Goal: Ask a question

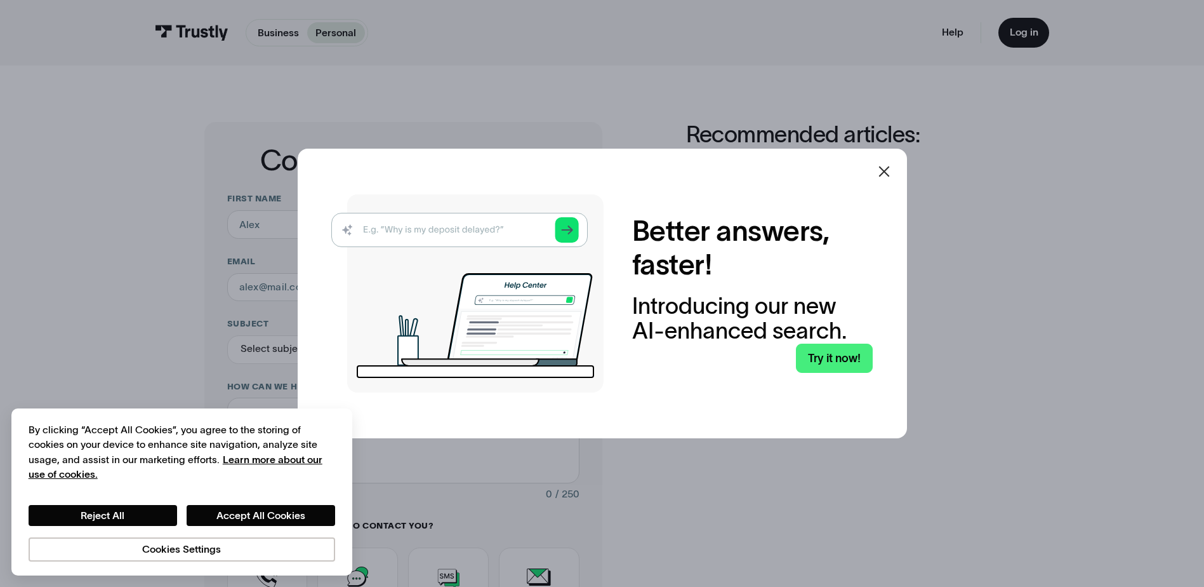
click at [890, 169] on icon at bounding box center [884, 171] width 11 height 11
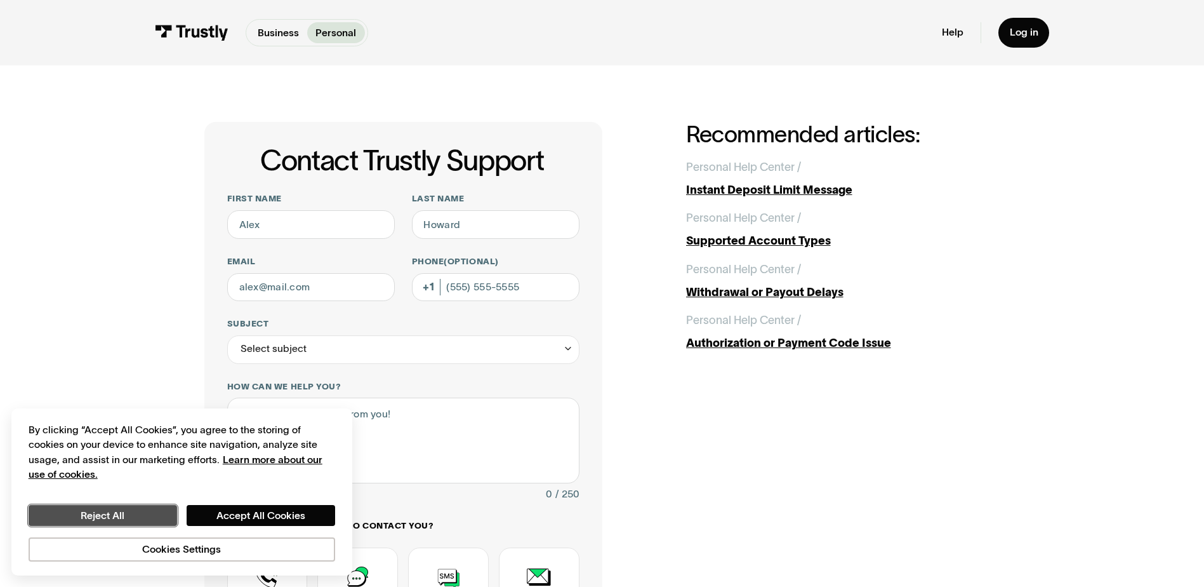
click at [126, 517] on button "Reject All" at bounding box center [103, 516] width 149 height 22
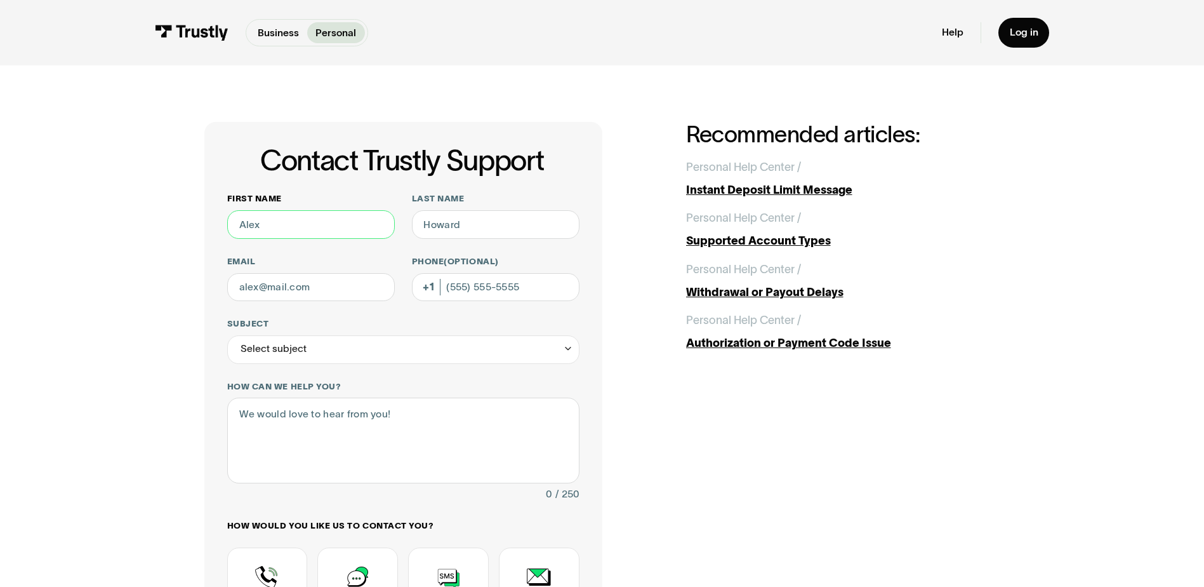
click at [323, 230] on input "First name" at bounding box center [311, 224] width 168 height 29
type input "[PERSON_NAME]"
drag, startPoint x: 364, startPoint y: 288, endPoint x: 264, endPoint y: 288, distance: 99.7
click at [264, 288] on input "[EMAIL_ADDRESS][DOMAIN_NAME]" at bounding box center [311, 287] width 168 height 29
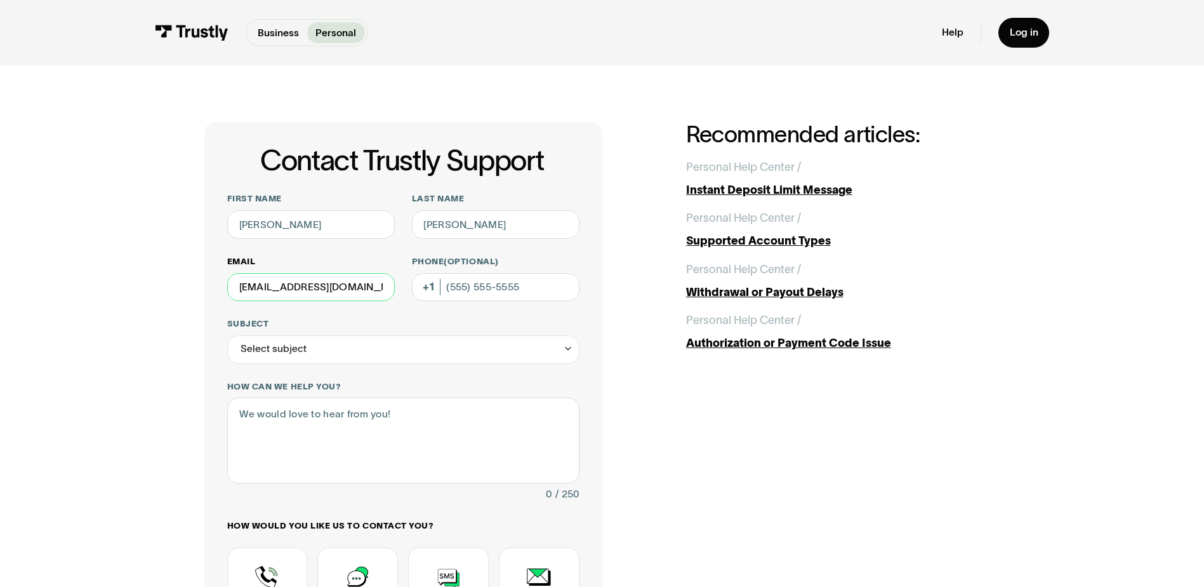
click at [264, 288] on input "[EMAIL_ADDRESS][DOMAIN_NAME]" at bounding box center [311, 287] width 168 height 29
type input "[EMAIL_ADDRESS][DOMAIN_NAME]"
type input "[PHONE_NUMBER]"
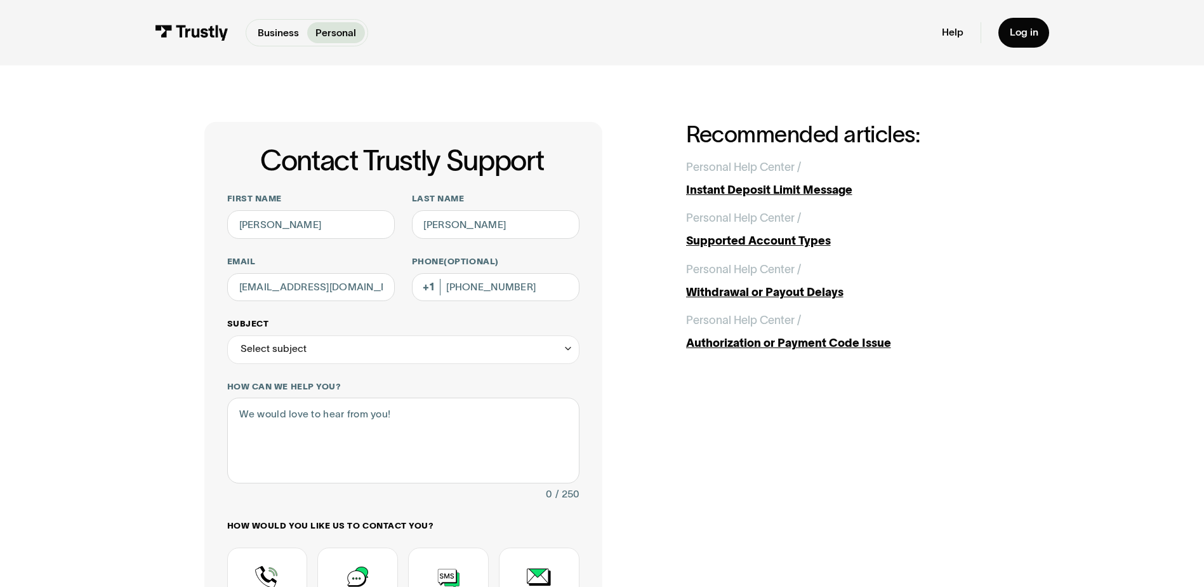
click at [394, 354] on div "Select subject" at bounding box center [403, 349] width 352 height 29
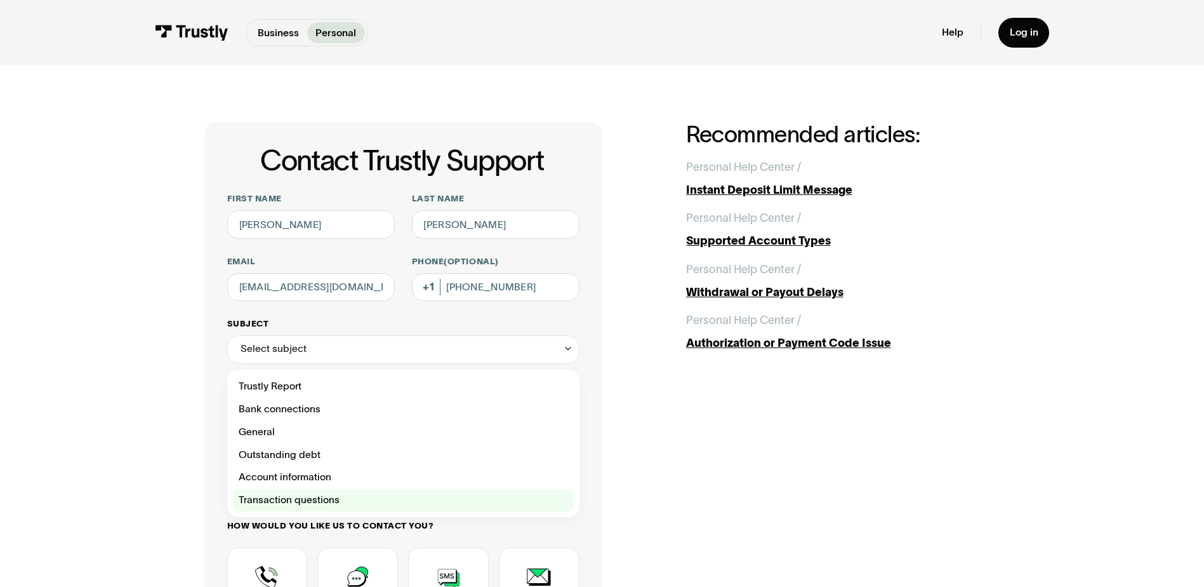
click at [346, 507] on div "Contact Trustly Support" at bounding box center [403, 500] width 341 height 23
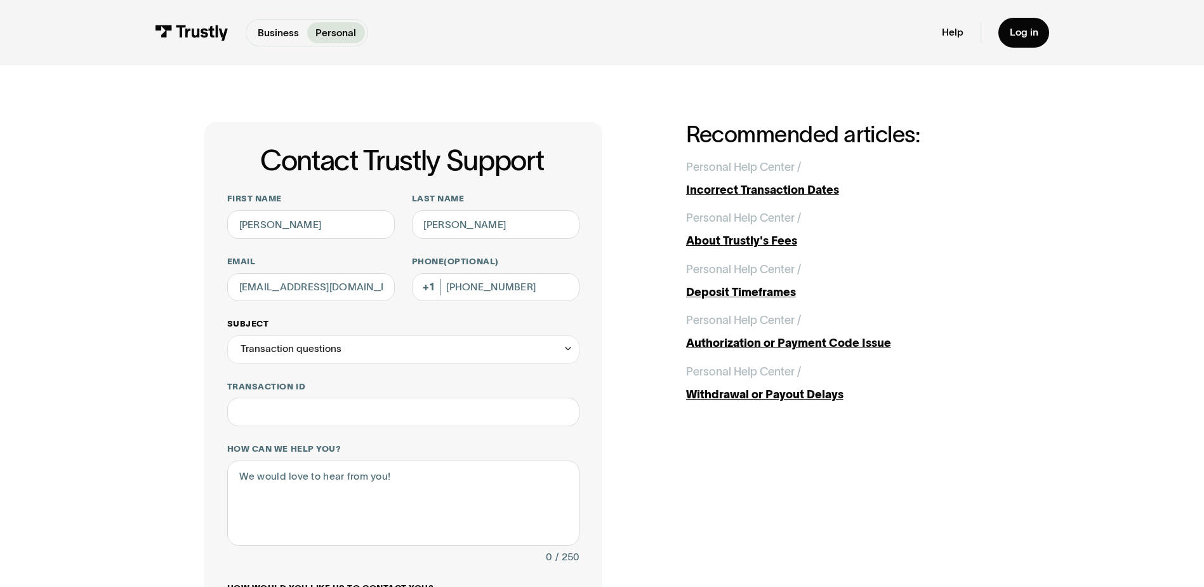
click at [354, 343] on div "Transaction questions" at bounding box center [403, 349] width 352 height 29
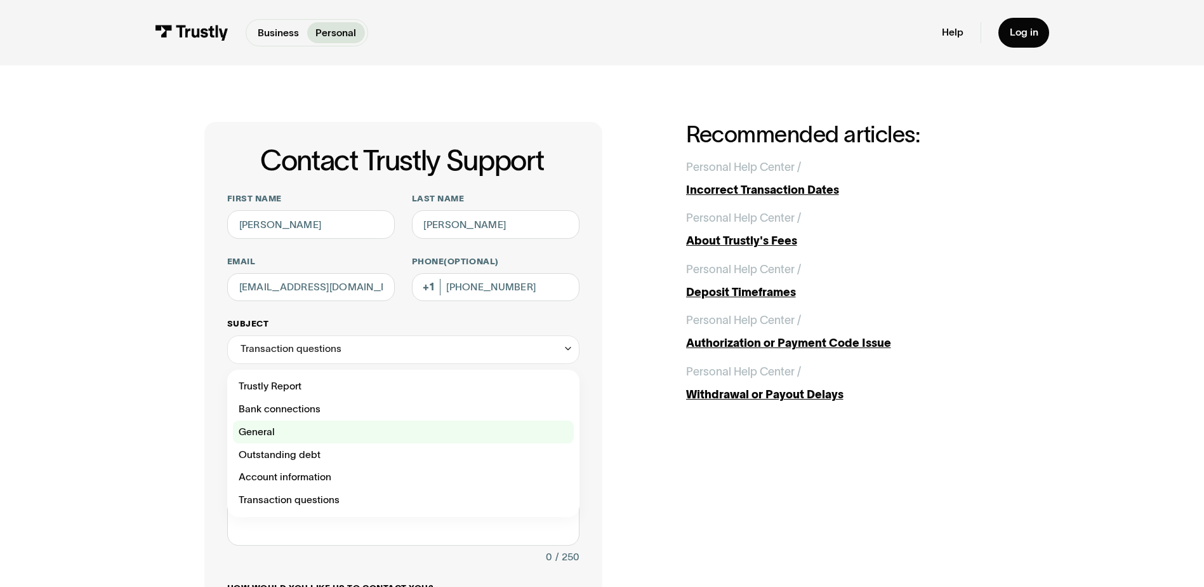
click at [295, 432] on div "Contact Trustly Support" at bounding box center [403, 431] width 341 height 23
type input "*******"
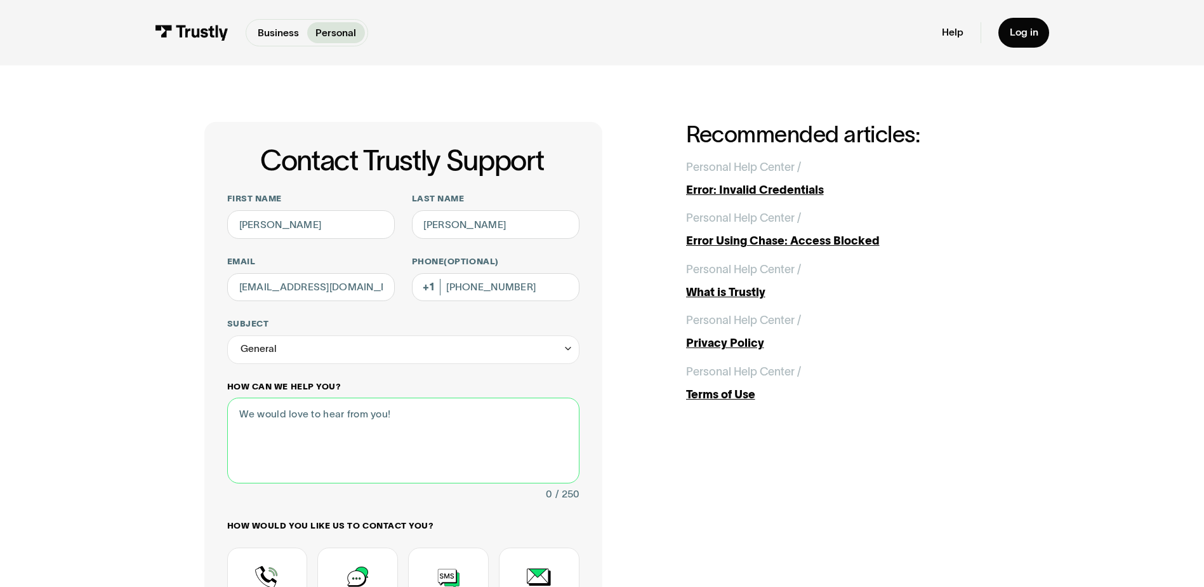
click at [298, 448] on textarea "How can we help you?" at bounding box center [403, 439] width 352 height 85
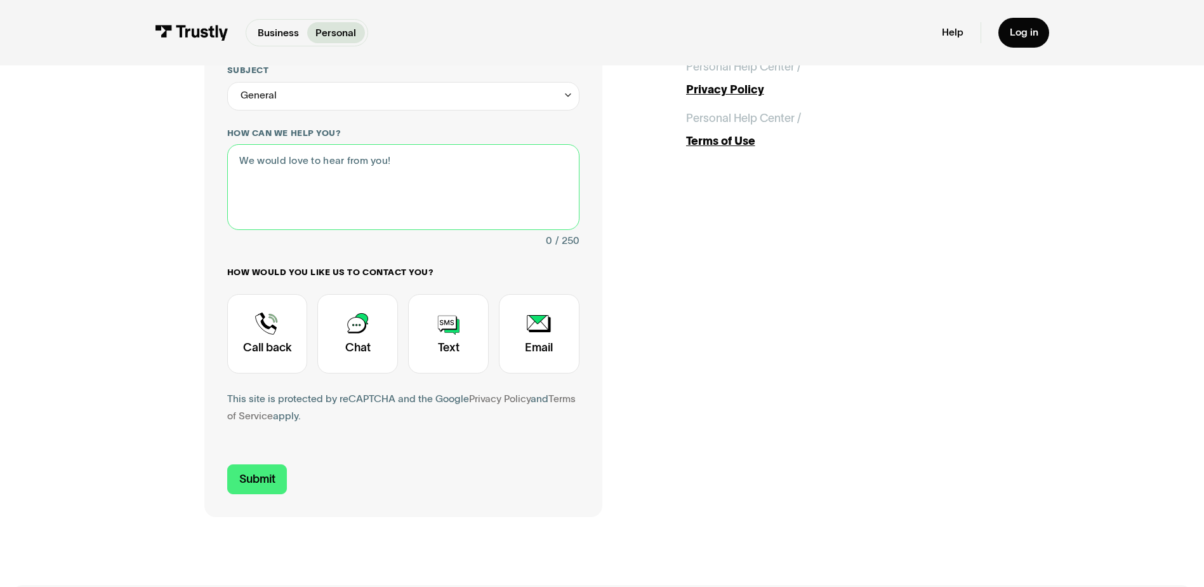
scroll to position [254, 0]
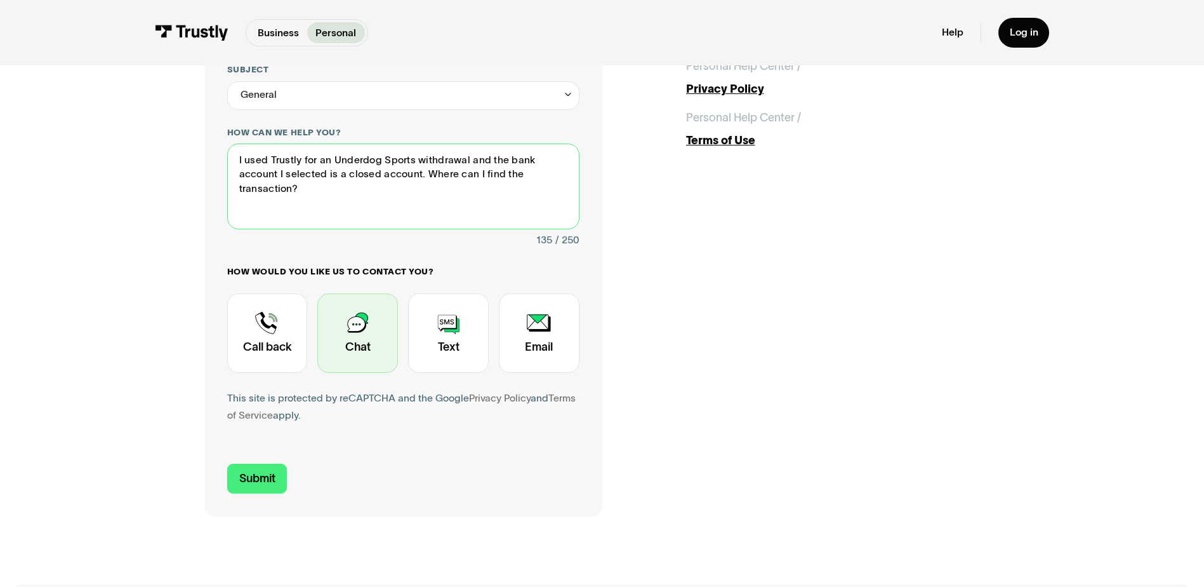
type textarea "I used Trustly for an Underdog Sports withdrawal and the bank account I selecte…"
click at [365, 343] on div "Contact Trustly Support" at bounding box center [357, 332] width 81 height 79
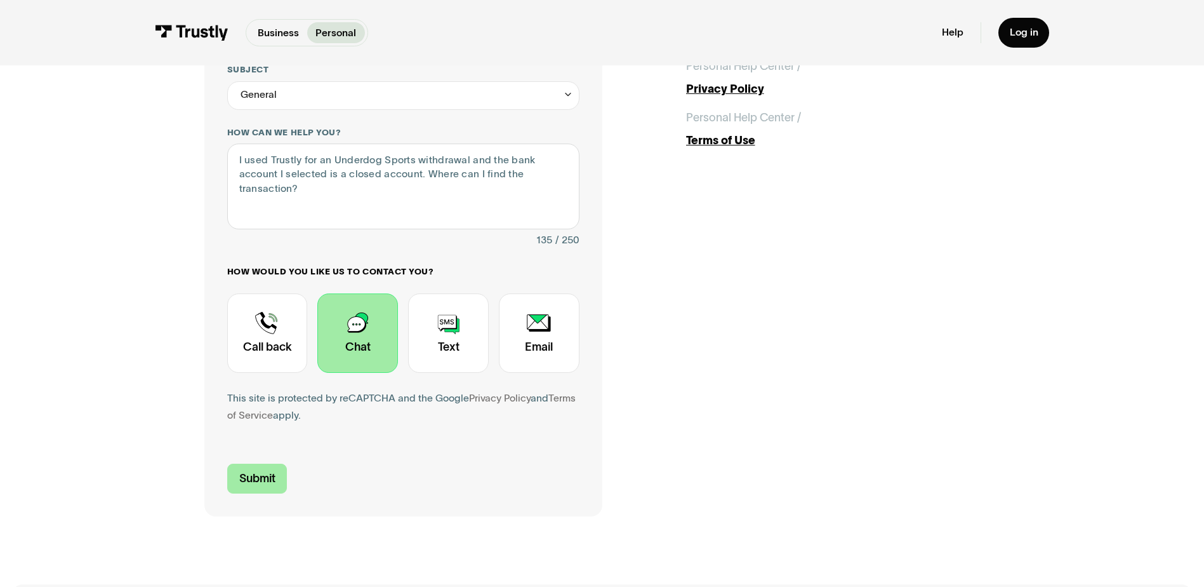
click at [258, 479] on input "Submit" at bounding box center [257, 478] width 60 height 30
type input "[PHONE_NUMBER]"
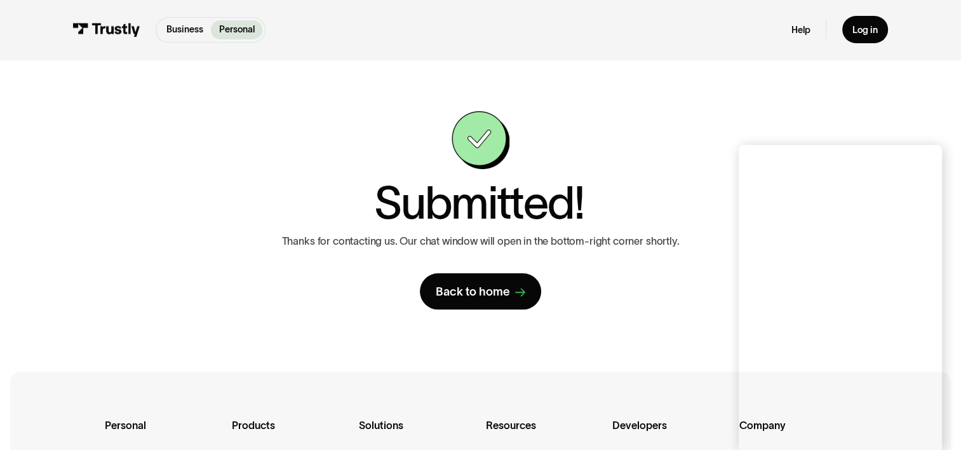
scroll to position [190, 0]
